Goal: Find contact information: Find contact information

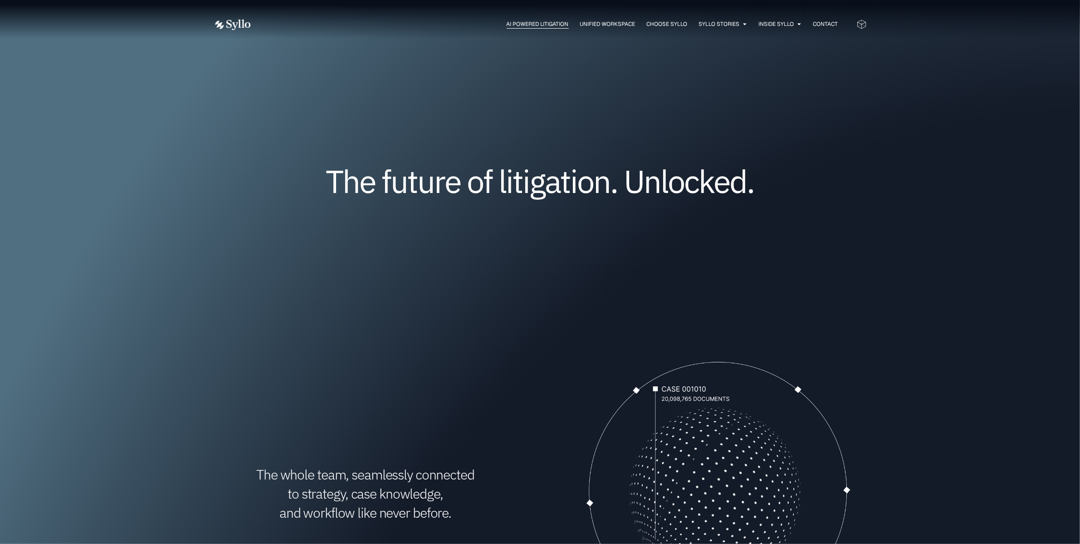
click at [529, 24] on span "AI Powered Litigation" at bounding box center [538, 24] width 62 height 8
click at [227, 17] on div "AI Powered Litigation Unified Workspace Choose Syllo Syllo Stories Close Syllo …" at bounding box center [540, 24] width 653 height 48
click at [831, 23] on span "Contact" at bounding box center [825, 24] width 25 height 8
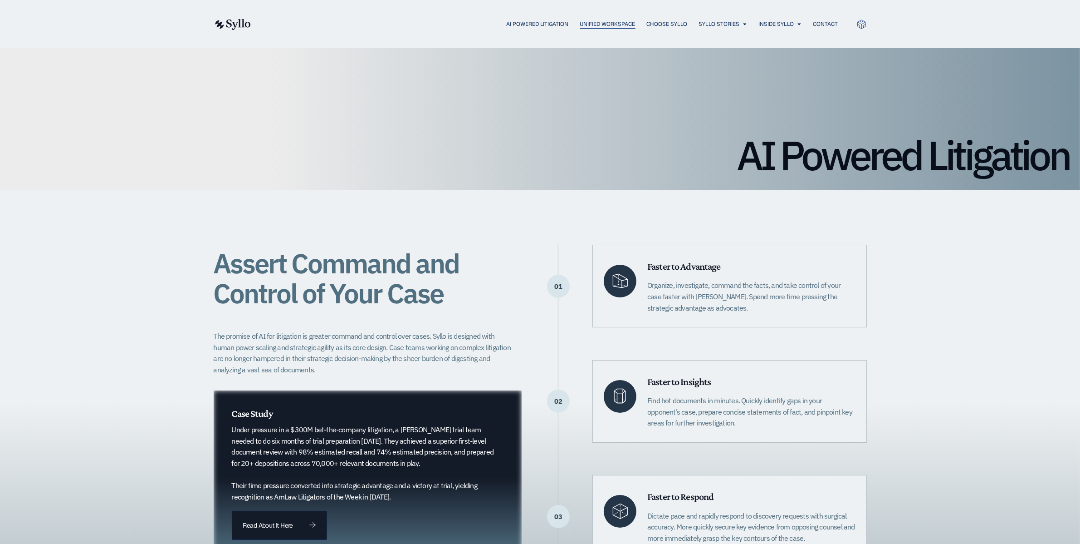
click at [588, 23] on span "Unified Workspace" at bounding box center [607, 24] width 55 height 8
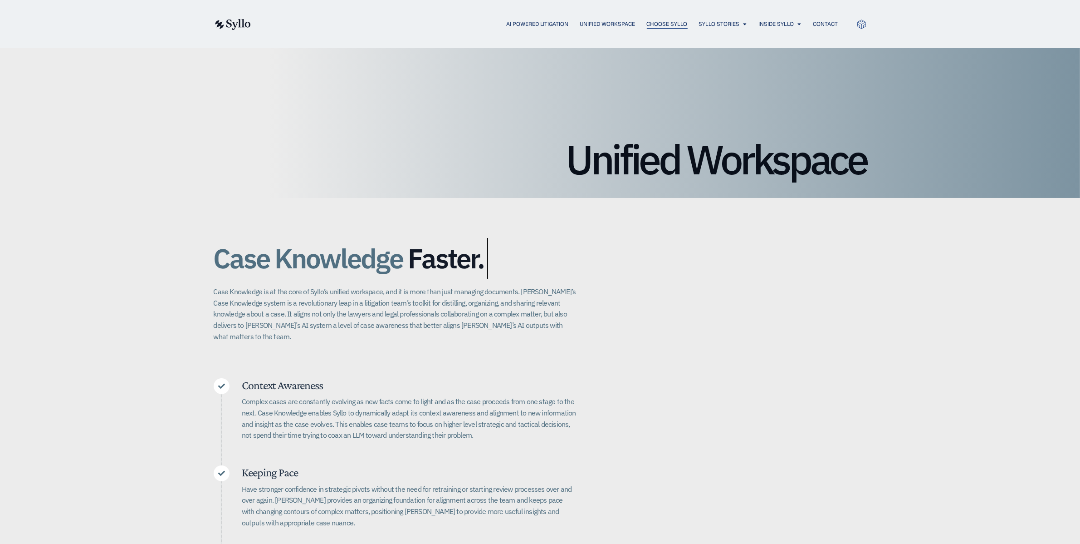
click at [661, 21] on span "Choose Syllo" at bounding box center [667, 24] width 41 height 8
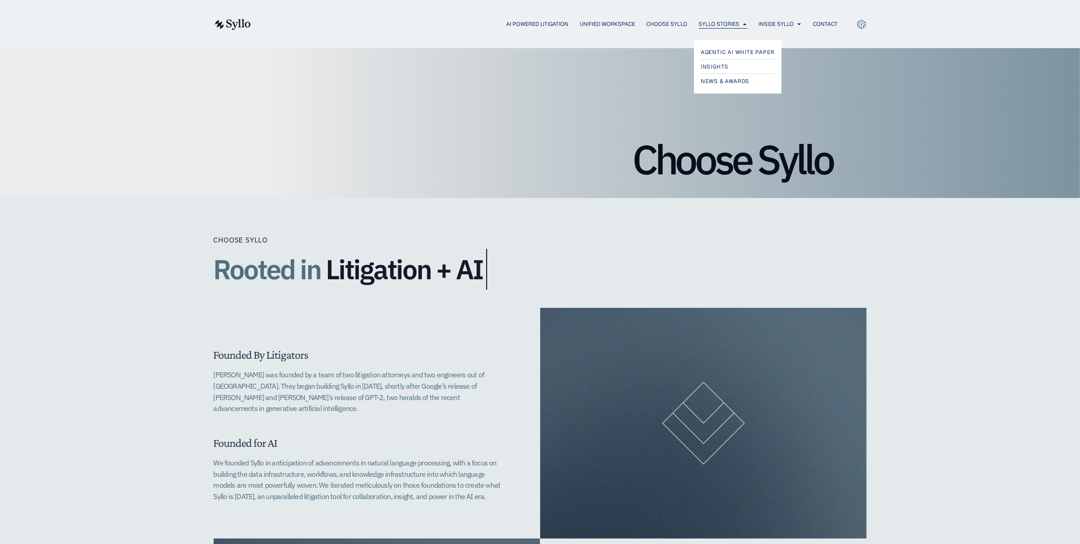
click at [707, 22] on span "Syllo Stories" at bounding box center [719, 24] width 41 height 8
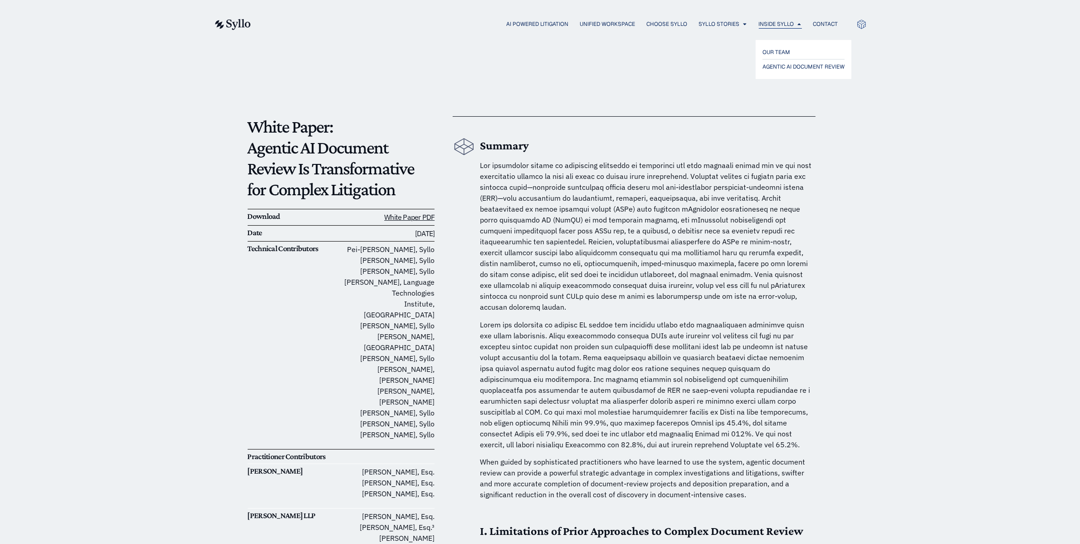
click at [775, 25] on span "Inside Syllo" at bounding box center [776, 24] width 35 height 8
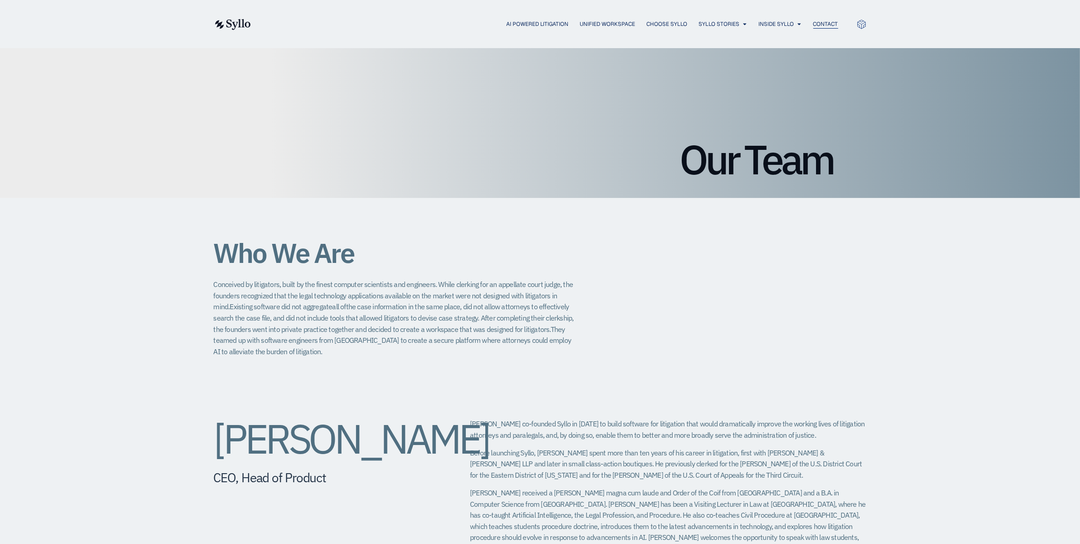
click at [828, 24] on span "Contact" at bounding box center [825, 24] width 25 height 8
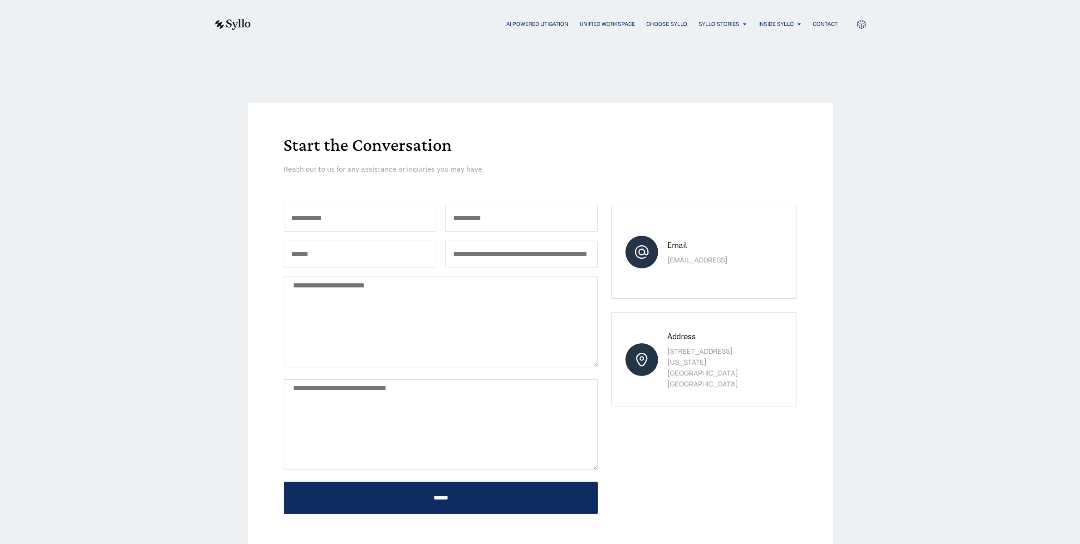
click at [234, 25] on img at bounding box center [232, 24] width 37 height 11
click at [238, 19] on img at bounding box center [232, 24] width 37 height 11
